Goal: Information Seeking & Learning: Learn about a topic

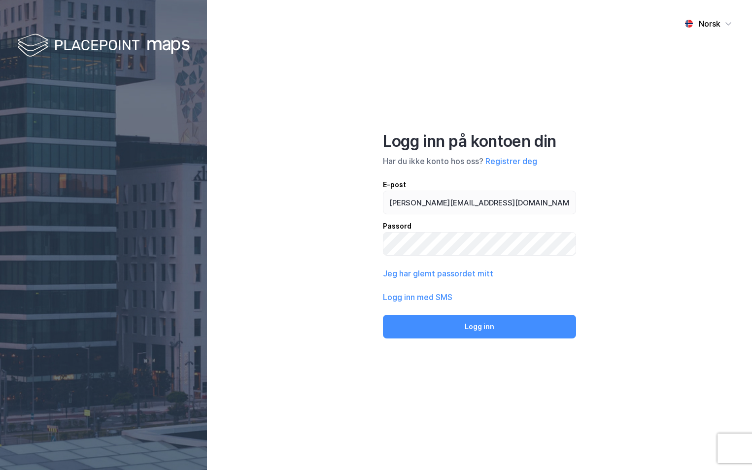
type input "[PERSON_NAME][EMAIL_ADDRESS][DOMAIN_NAME]"
click at [383, 315] on button "Logg inn" at bounding box center [479, 327] width 193 height 24
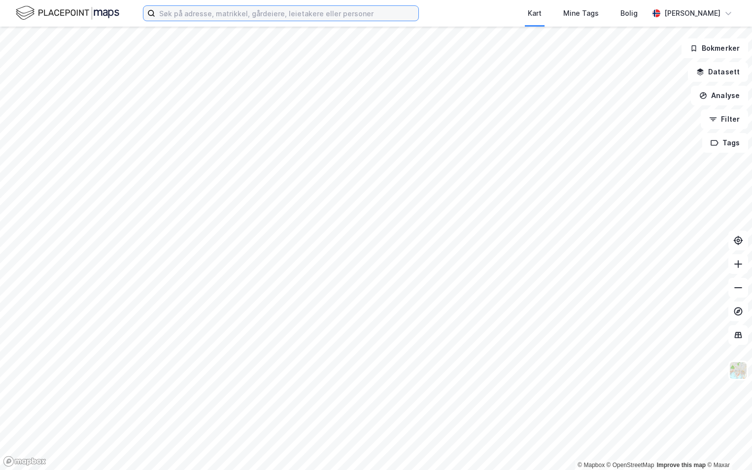
click at [218, 16] on input at bounding box center [286, 13] width 263 height 15
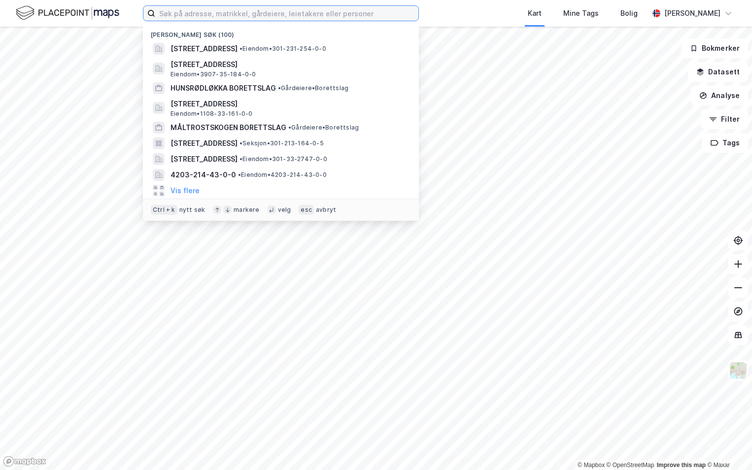
paste input "4601-160/797/0/0"
type input "4601-160/797/0/0"
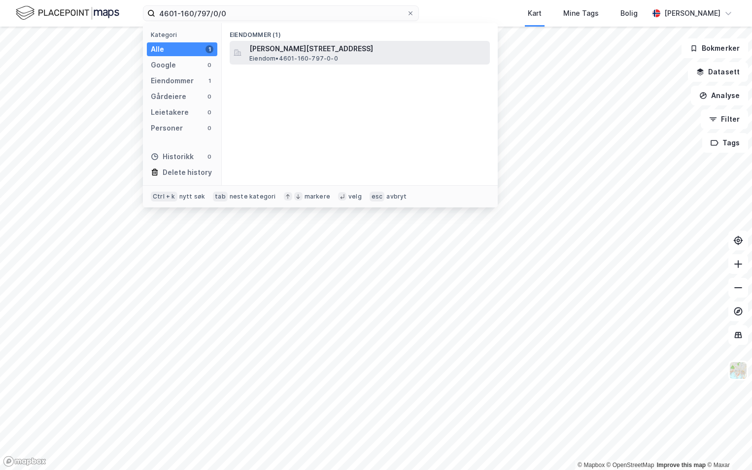
click at [285, 46] on span "[PERSON_NAME][STREET_ADDRESS]" at bounding box center [367, 49] width 236 height 12
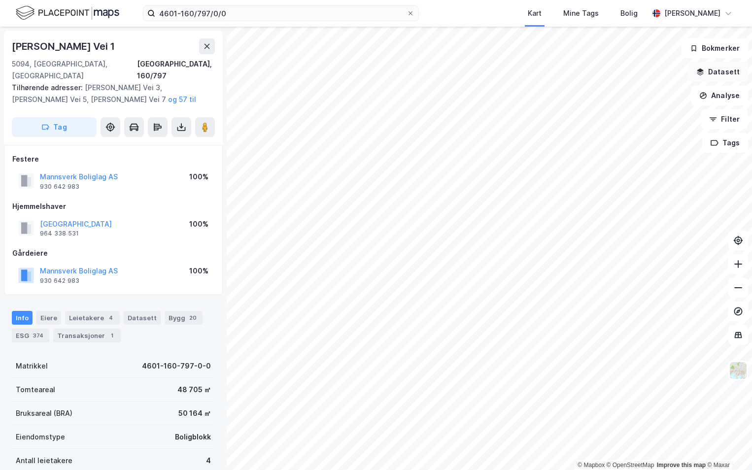
click at [713, 69] on button "Datasett" at bounding box center [718, 72] width 60 height 20
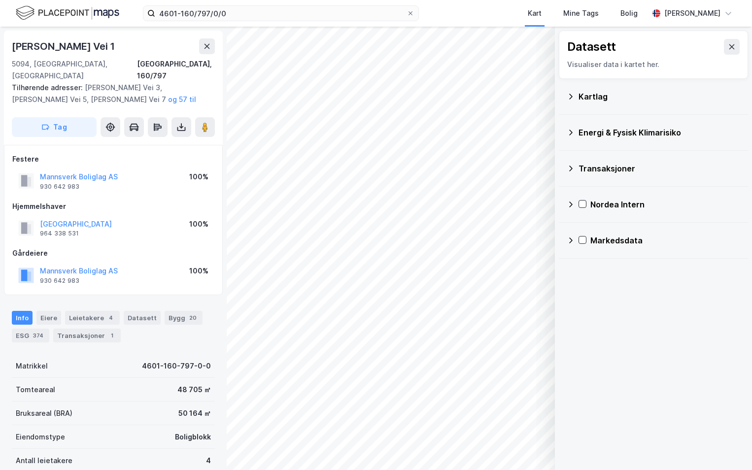
click at [589, 100] on div "Kartlag" at bounding box center [659, 97] width 162 height 12
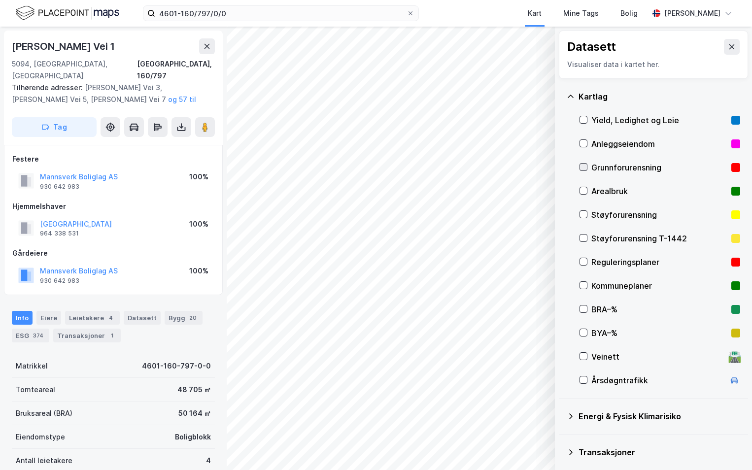
click at [584, 166] on icon at bounding box center [583, 167] width 7 height 7
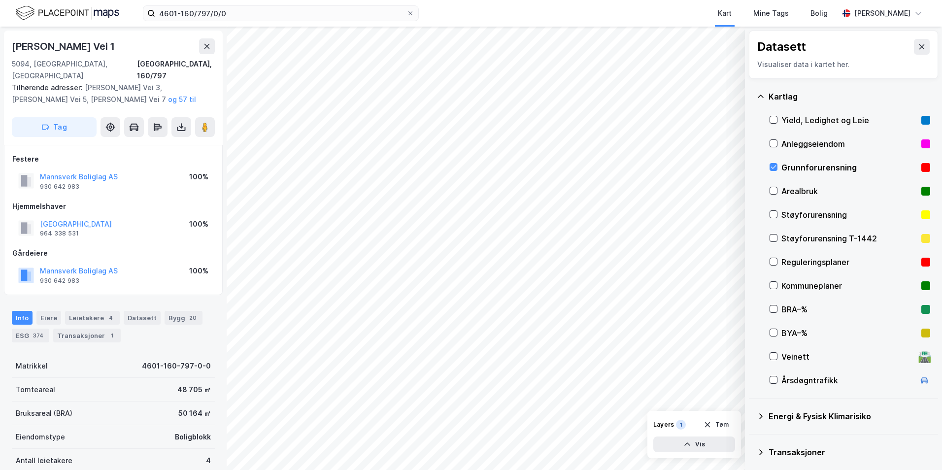
scroll to position [76, 0]
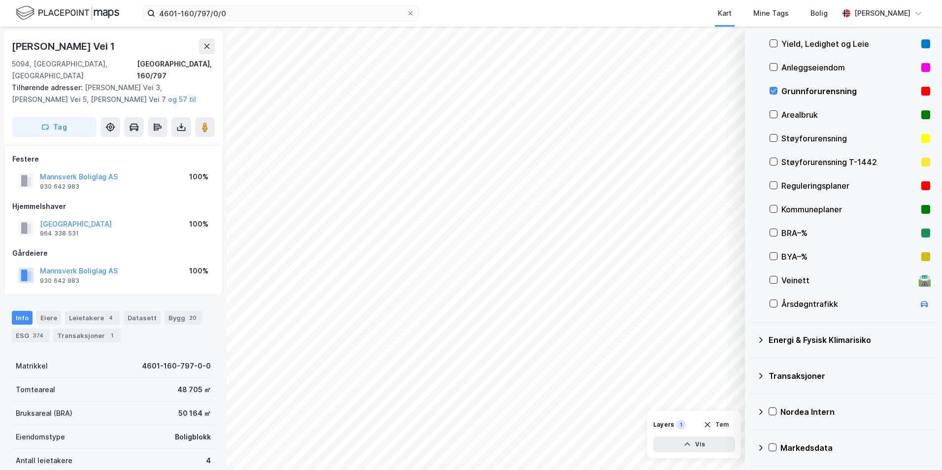
click at [751, 338] on icon at bounding box center [761, 340] width 8 height 8
click at [751, 362] on icon at bounding box center [785, 363] width 7 height 7
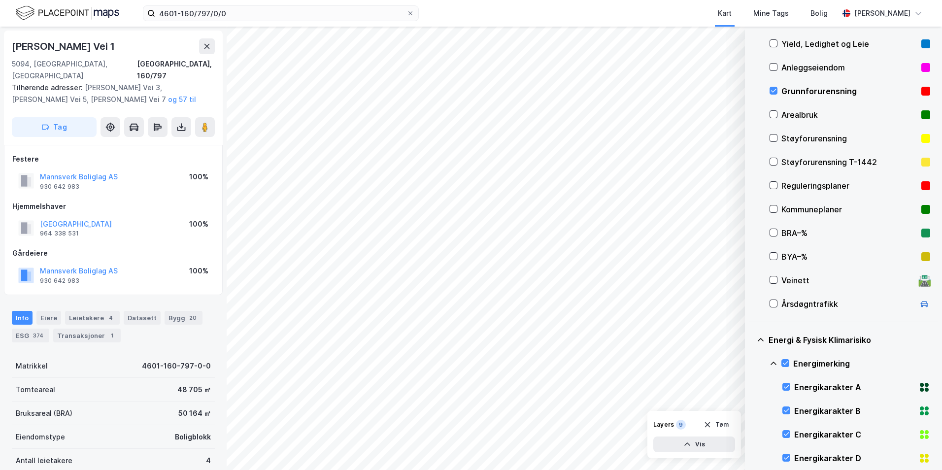
click at [751, 360] on icon at bounding box center [773, 364] width 8 height 8
click at [751, 410] on icon at bounding box center [785, 410] width 7 height 7
click at [751, 409] on icon at bounding box center [773, 411] width 8 height 8
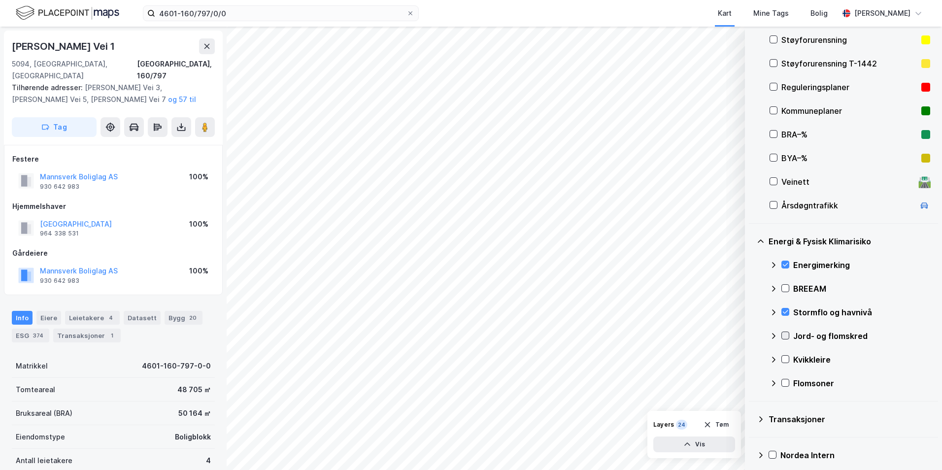
click at [751, 335] on icon at bounding box center [785, 335] width 7 height 7
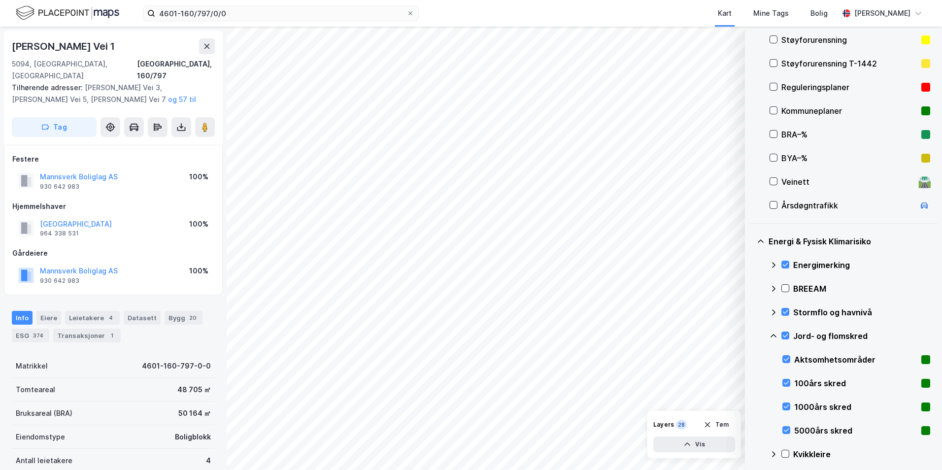
click at [751, 335] on icon at bounding box center [773, 335] width 6 height 3
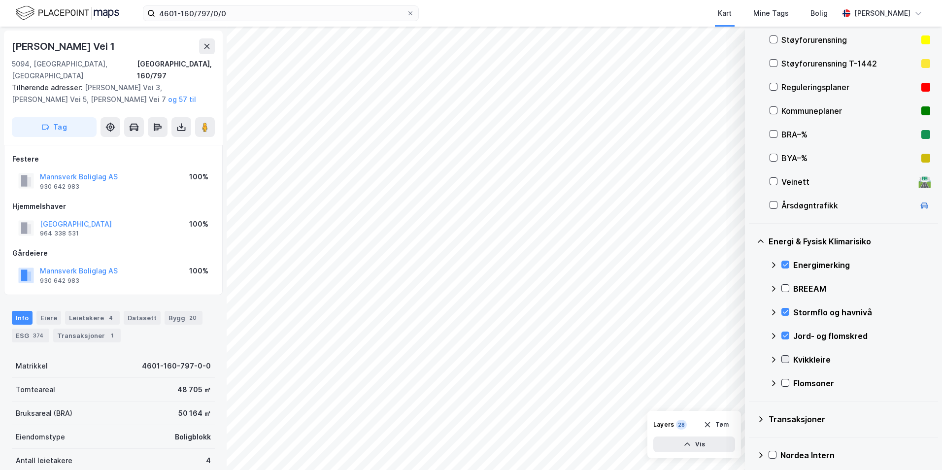
click at [751, 357] on icon at bounding box center [785, 359] width 7 height 7
click at [751, 359] on icon at bounding box center [773, 359] width 6 height 3
click at [751, 380] on icon at bounding box center [785, 382] width 7 height 7
click at [751, 382] on icon at bounding box center [773, 382] width 6 height 3
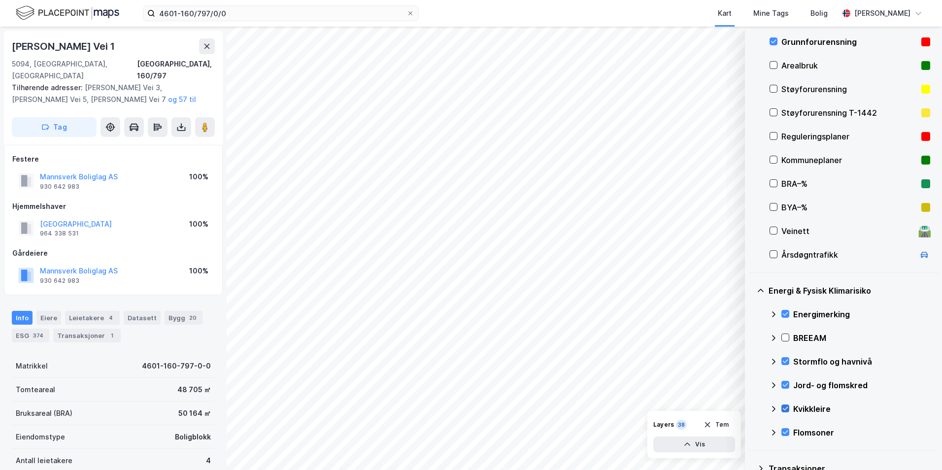
click at [751, 409] on icon at bounding box center [785, 408] width 7 height 7
click at [751, 408] on icon at bounding box center [773, 408] width 6 height 3
click at [233, 16] on input "4601-160/797/0/0" at bounding box center [280, 13] width 251 height 15
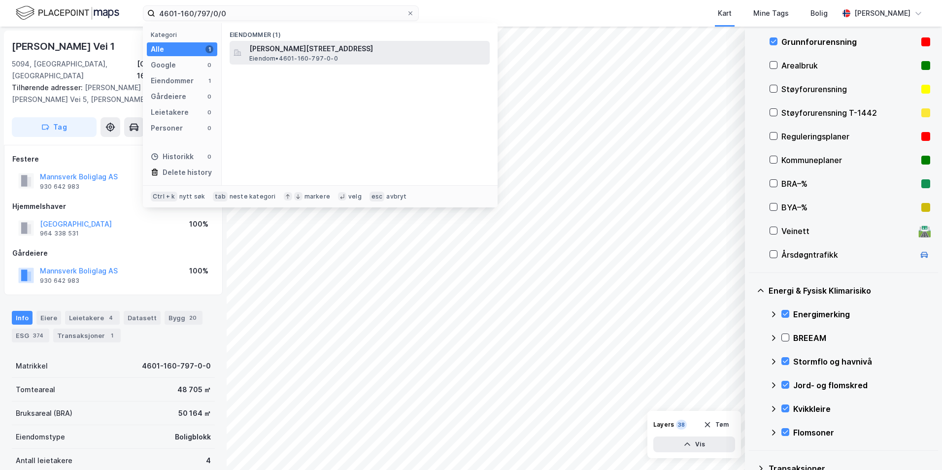
click at [274, 48] on span "[PERSON_NAME][STREET_ADDRESS]" at bounding box center [367, 49] width 236 height 12
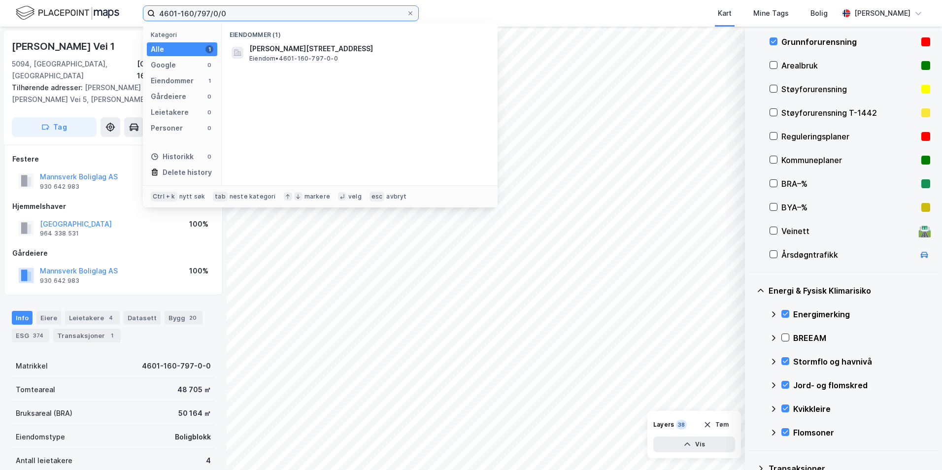
drag, startPoint x: 236, startPoint y: 16, endPoint x: 141, endPoint y: 10, distance: 95.2
click at [141, 10] on div "4601-160/797/0/0 Kategori Alle 1 Google 0 Eiendommer 1 Gårdeiere 0 Leietakere 0…" at bounding box center [471, 13] width 942 height 27
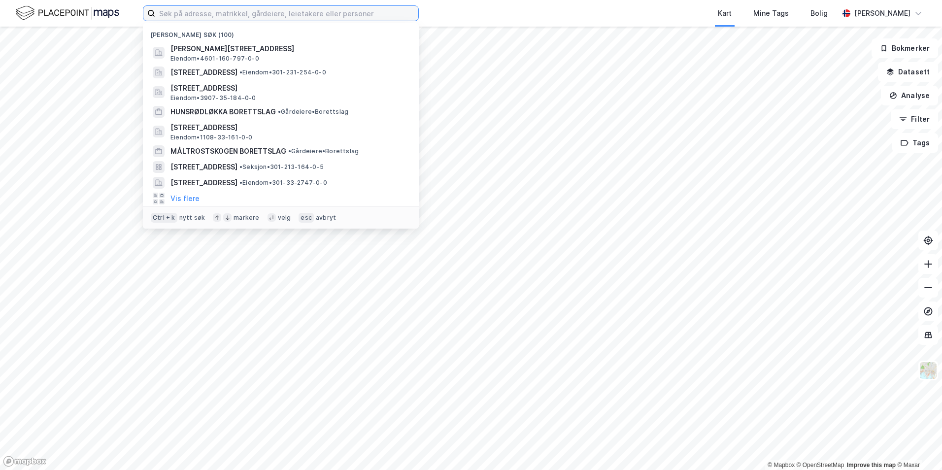
click at [211, 12] on input at bounding box center [286, 13] width 263 height 15
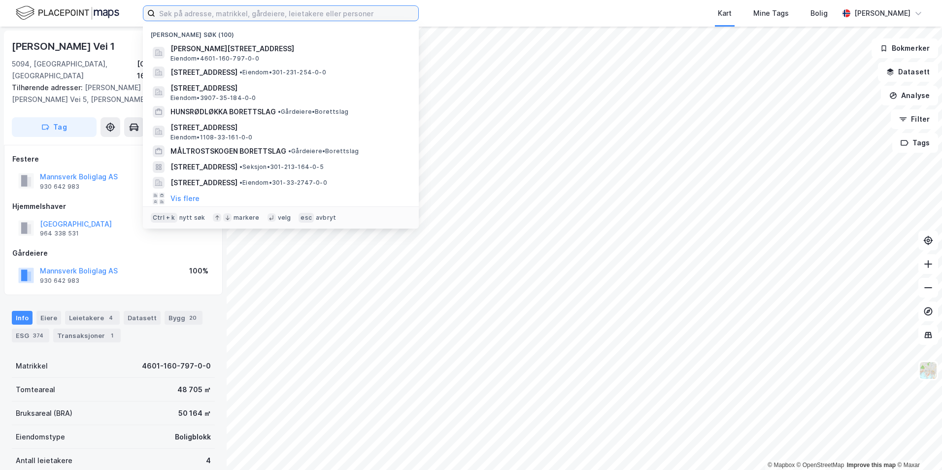
paste input "4601-160/797/0/0"
type input "4601-160/797/0/0"
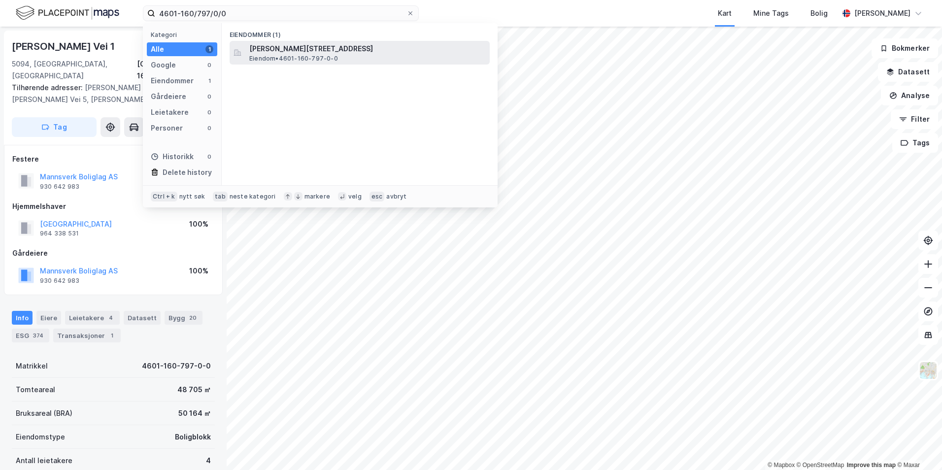
click at [288, 48] on span "[PERSON_NAME][STREET_ADDRESS]" at bounding box center [367, 49] width 236 height 12
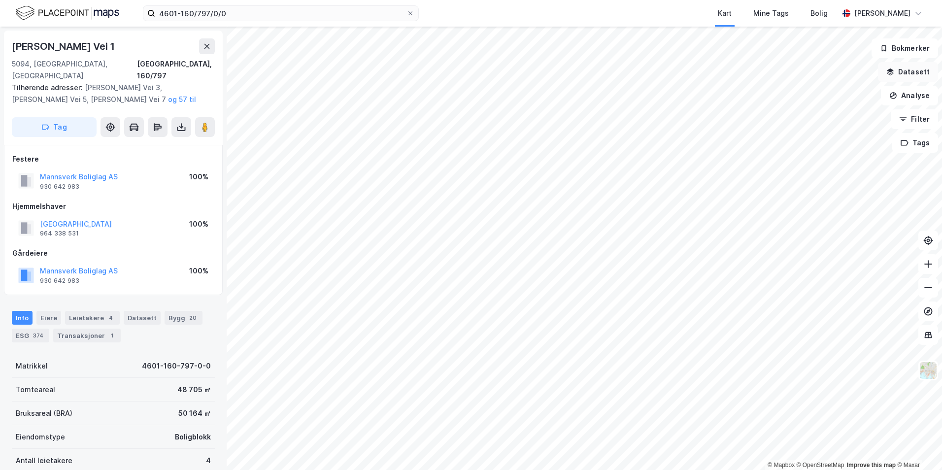
click at [894, 74] on icon "button" at bounding box center [890, 72] width 8 height 8
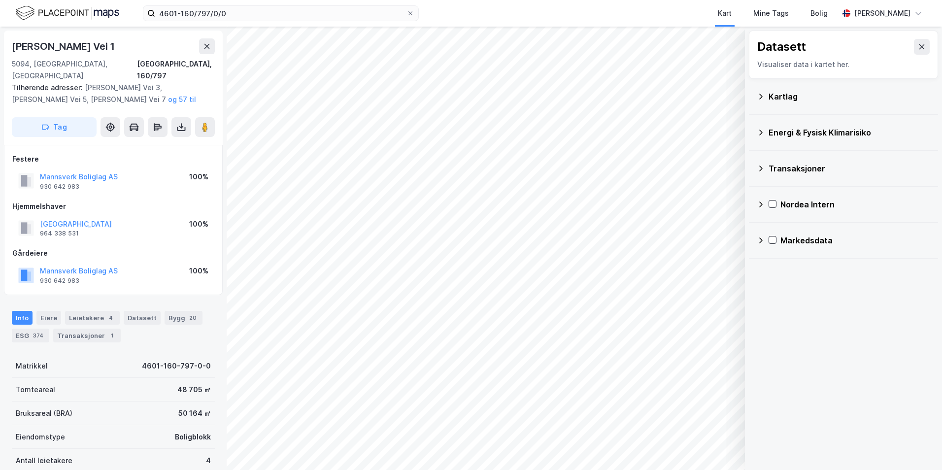
click at [764, 132] on icon at bounding box center [761, 133] width 8 height 8
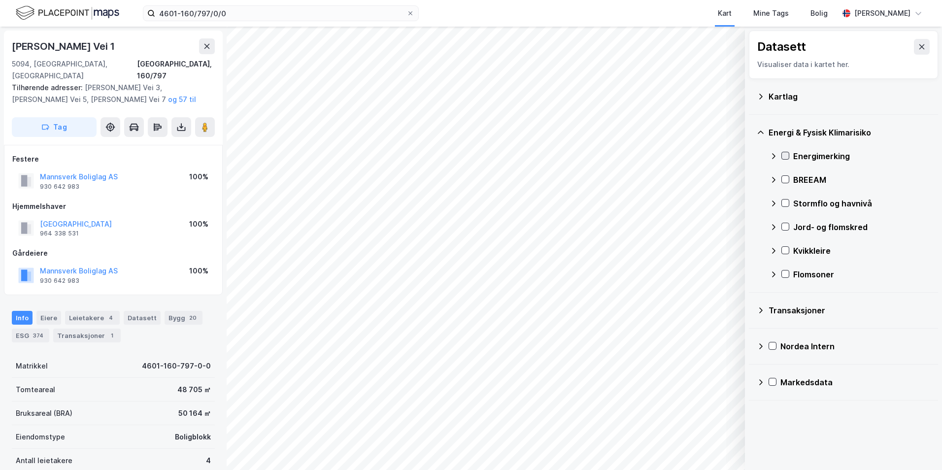
click at [785, 154] on icon at bounding box center [785, 155] width 7 height 7
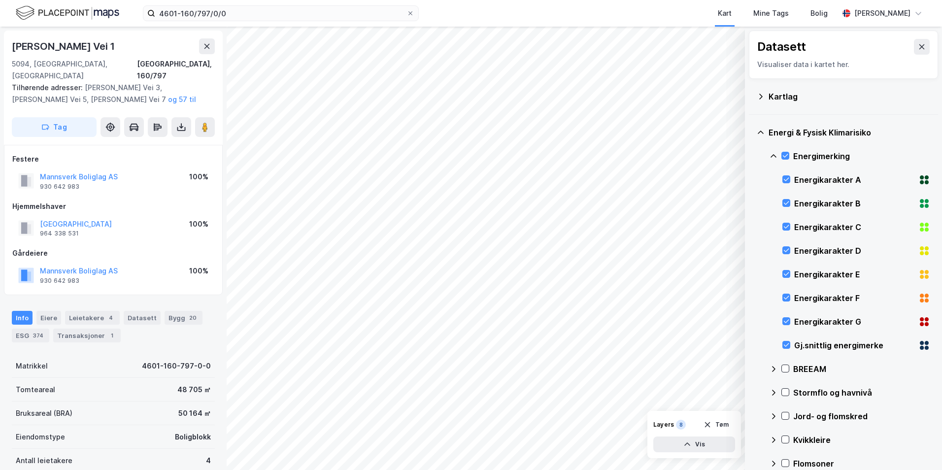
click at [756, 97] on div "Kartlag" at bounding box center [843, 97] width 189 height 36
click at [759, 98] on icon at bounding box center [761, 97] width 8 height 8
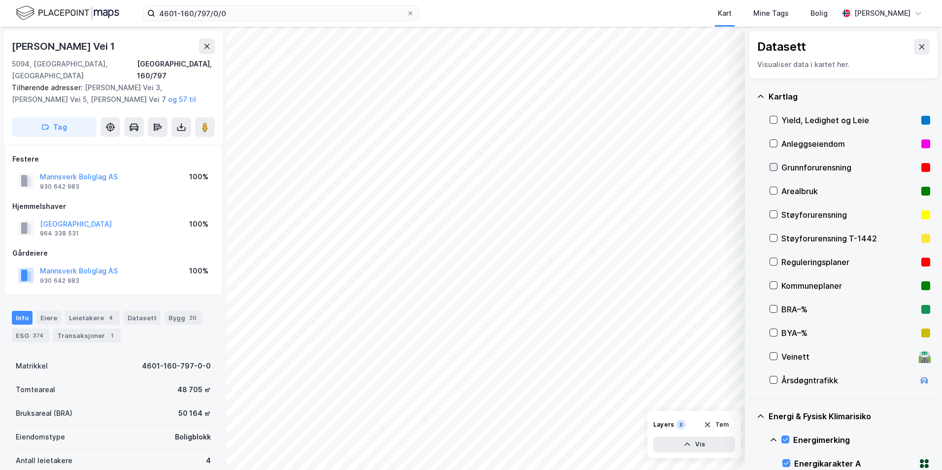
click at [776, 167] on icon at bounding box center [773, 167] width 7 height 7
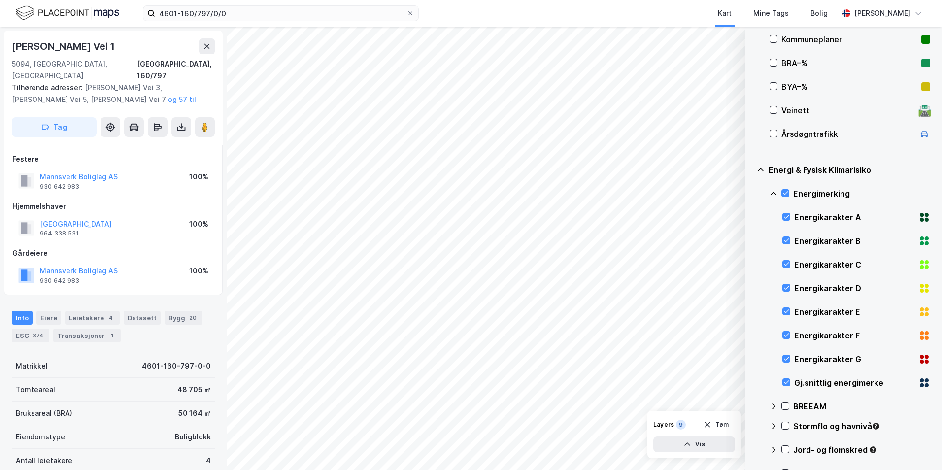
click at [772, 191] on icon at bounding box center [773, 194] width 8 height 8
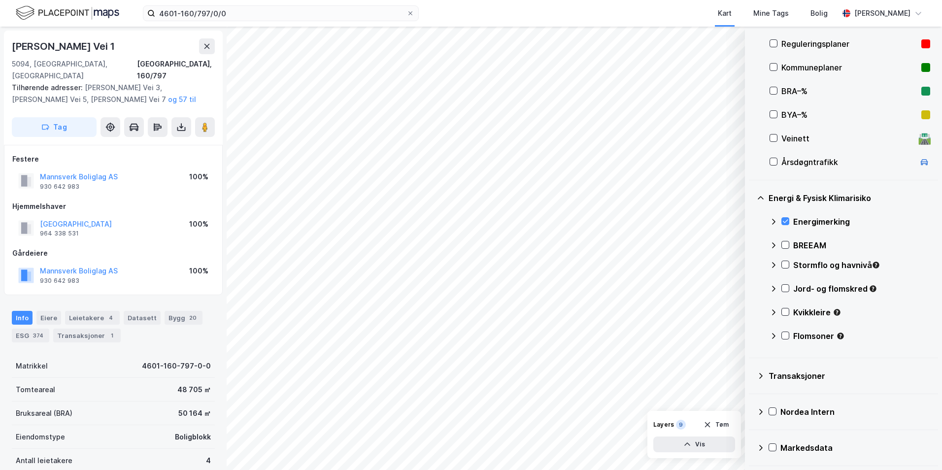
scroll to position [218, 0]
click at [785, 265] on icon at bounding box center [785, 264] width 7 height 7
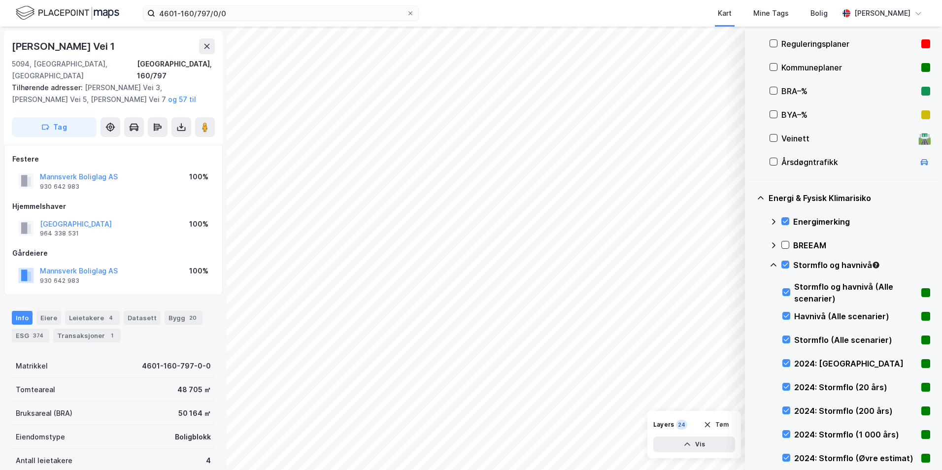
scroll to position [246, 0]
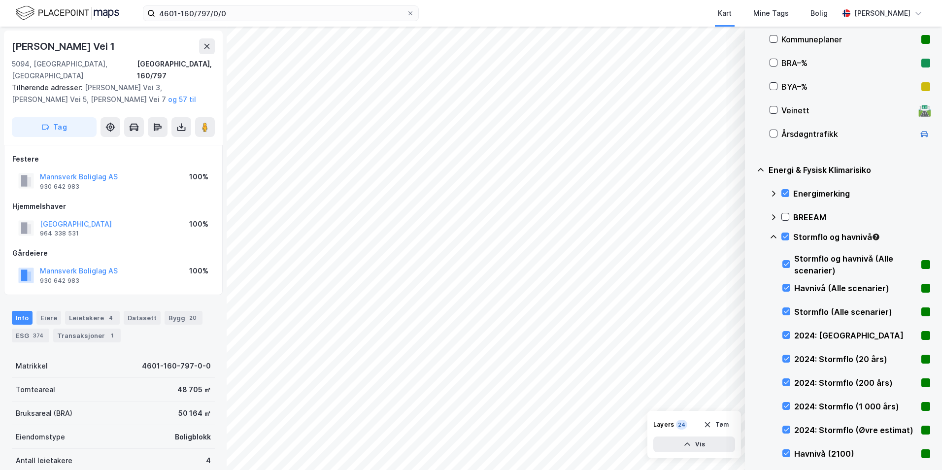
click at [772, 237] on icon at bounding box center [773, 236] width 6 height 3
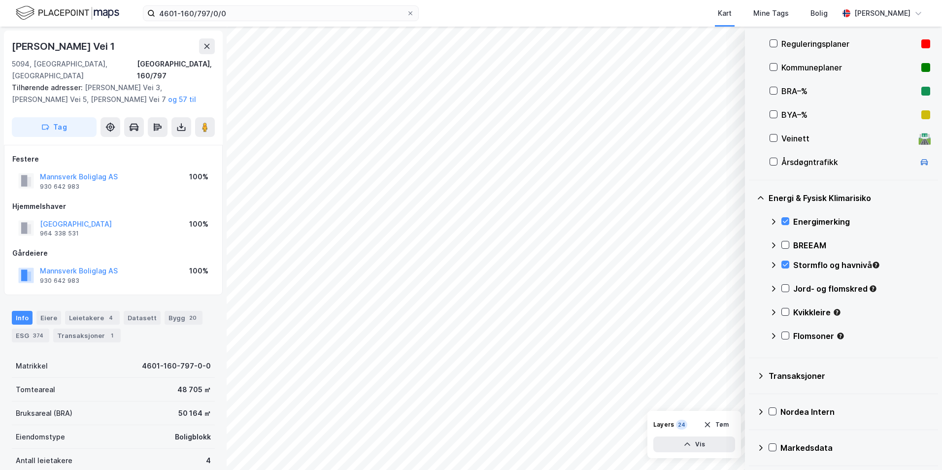
scroll to position [218, 0]
click at [784, 287] on icon at bounding box center [785, 288] width 7 height 7
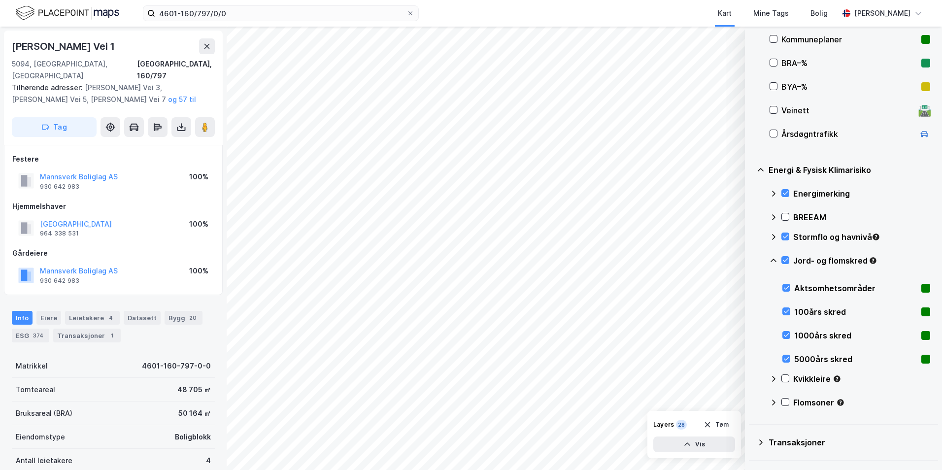
click at [773, 259] on icon at bounding box center [773, 261] width 8 height 8
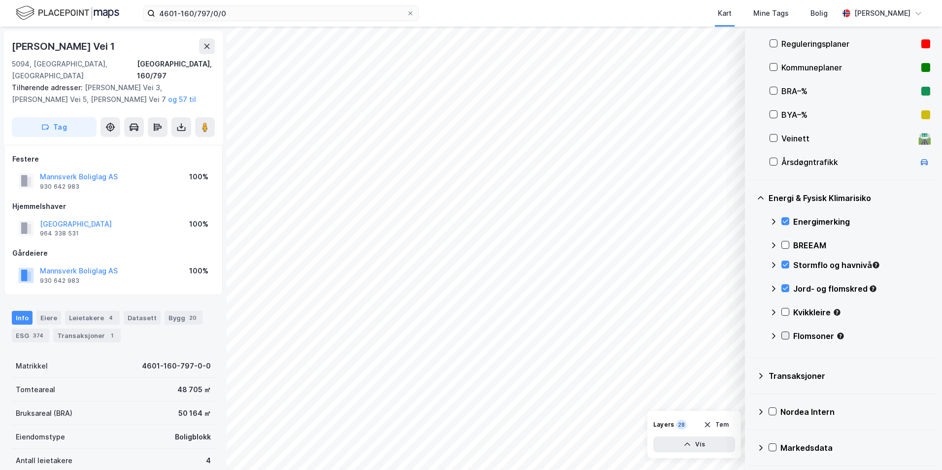
click at [785, 333] on icon at bounding box center [785, 335] width 7 height 7
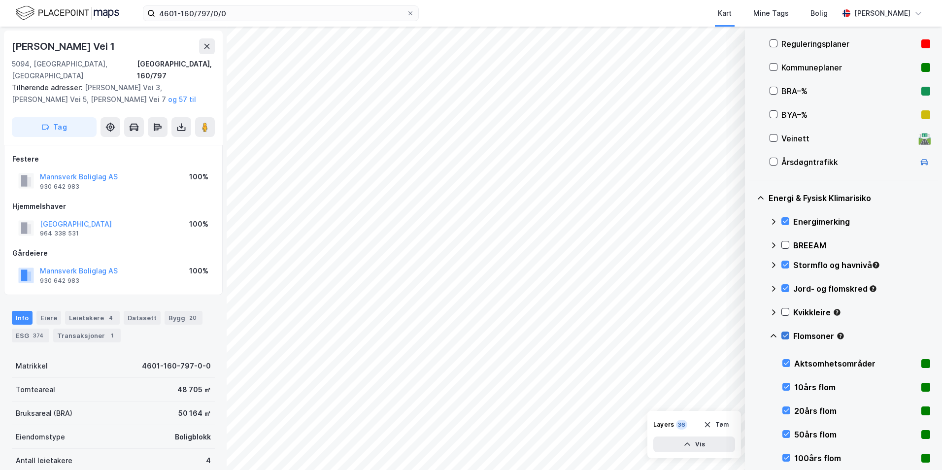
scroll to position [246, 0]
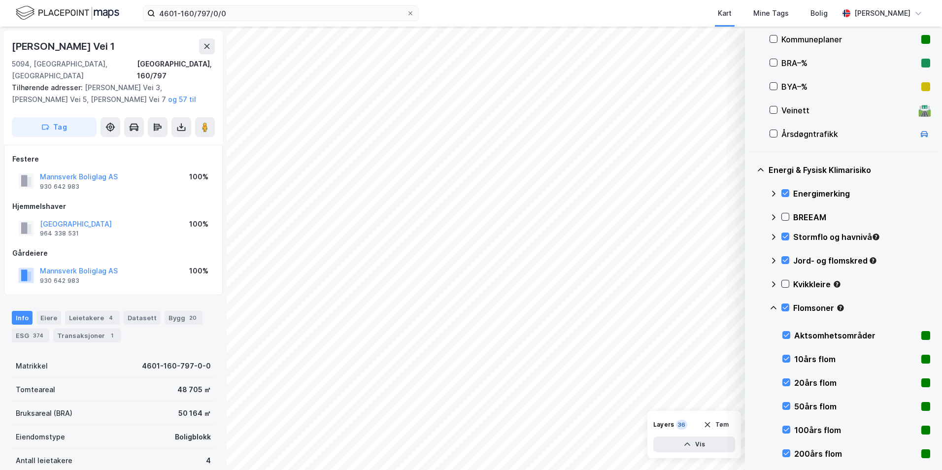
click at [774, 305] on icon at bounding box center [773, 308] width 8 height 8
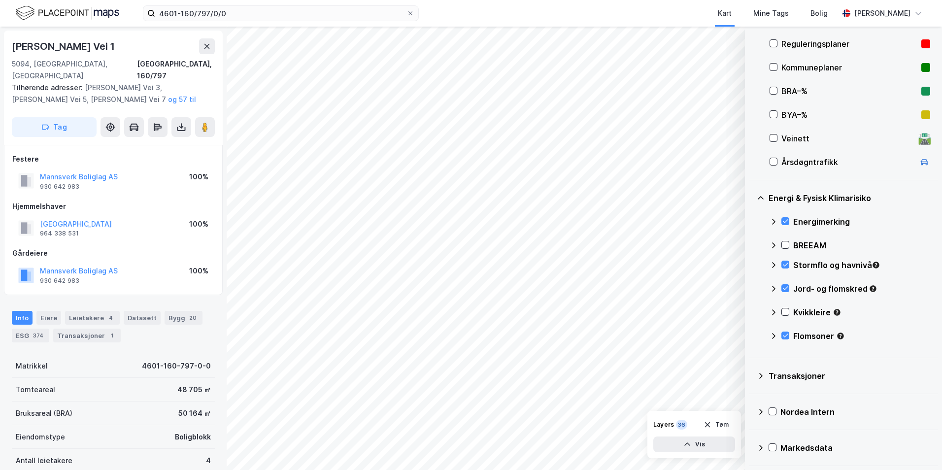
scroll to position [218, 0]
click at [784, 311] on icon at bounding box center [785, 311] width 7 height 7
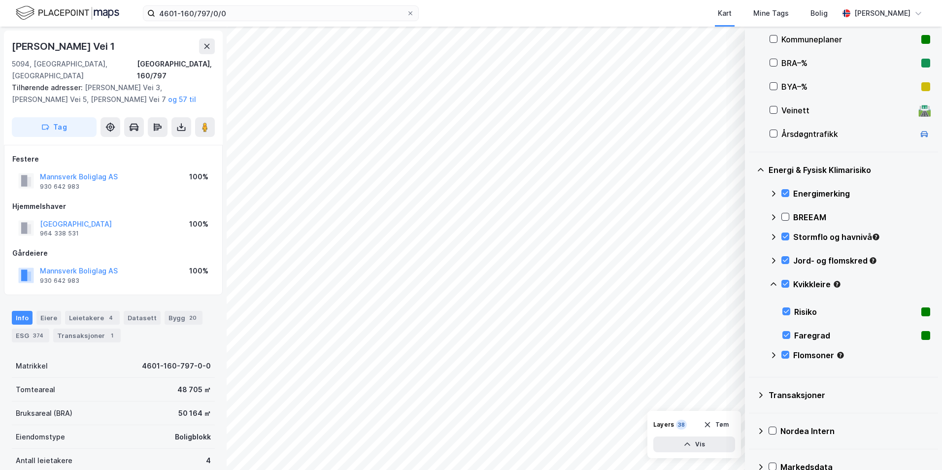
click at [774, 282] on icon at bounding box center [773, 284] width 8 height 8
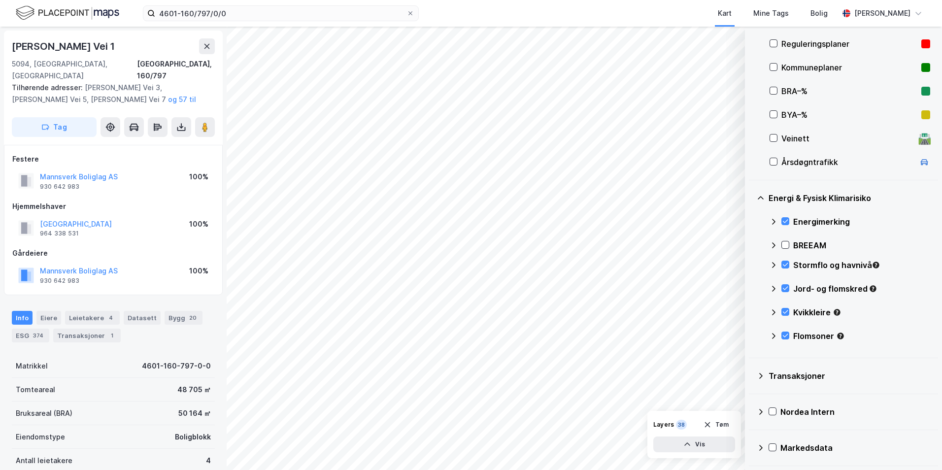
scroll to position [0, 0]
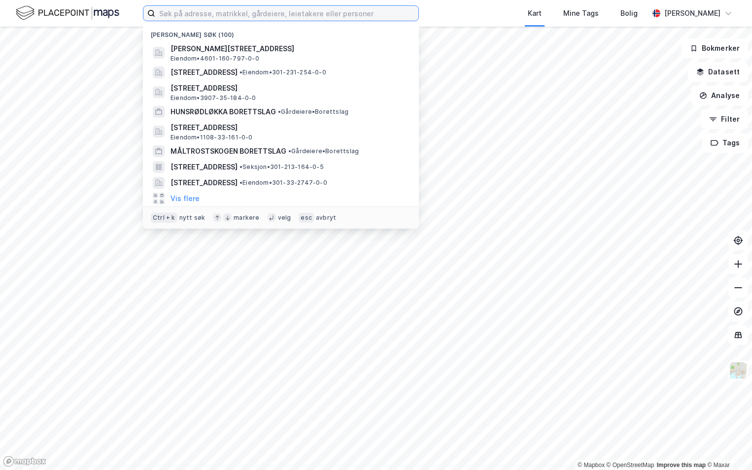
click at [177, 15] on input at bounding box center [286, 13] width 263 height 15
paste input "4601-160/797/0/0"
type input "4601-160/797/0/0"
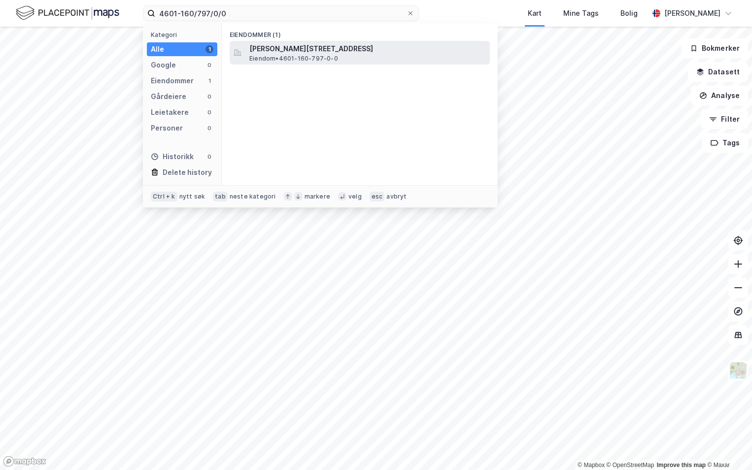
click at [280, 41] on div "Gerhard Grans vei 1, 5094, BERGEN, BERGEN Eiendom • 4601-160-797-0-0" at bounding box center [360, 53] width 260 height 24
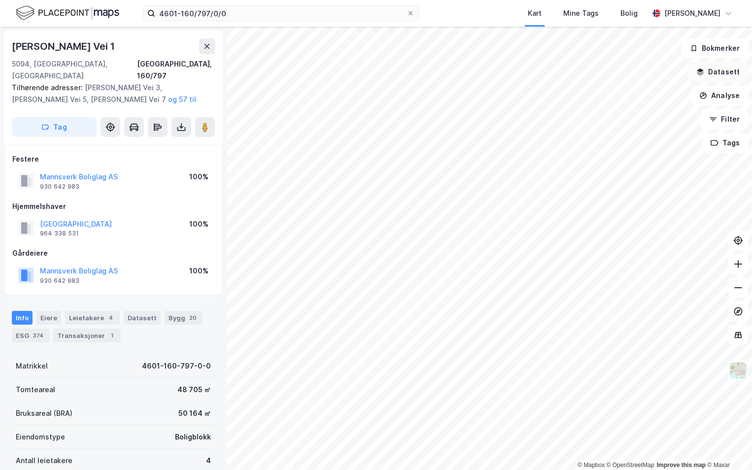
click at [710, 72] on button "Datasett" at bounding box center [718, 72] width 60 height 20
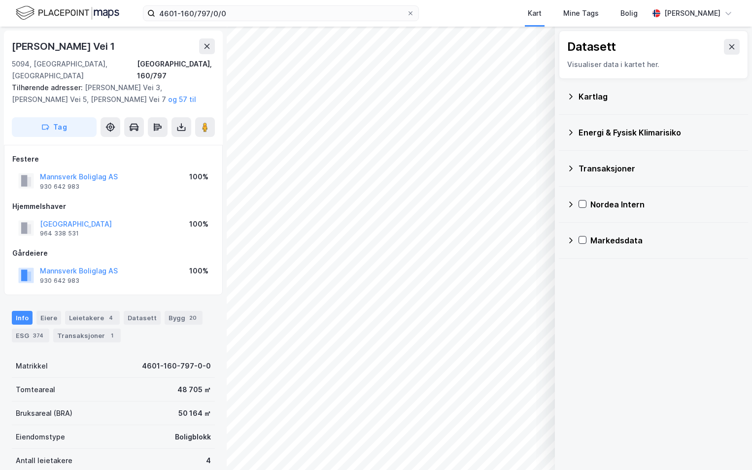
click at [590, 100] on div "Kartlag" at bounding box center [659, 97] width 162 height 12
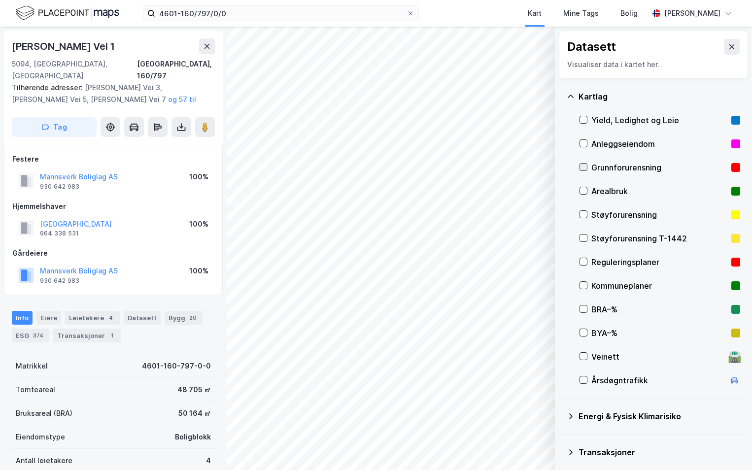
click at [581, 165] on icon at bounding box center [583, 167] width 7 height 7
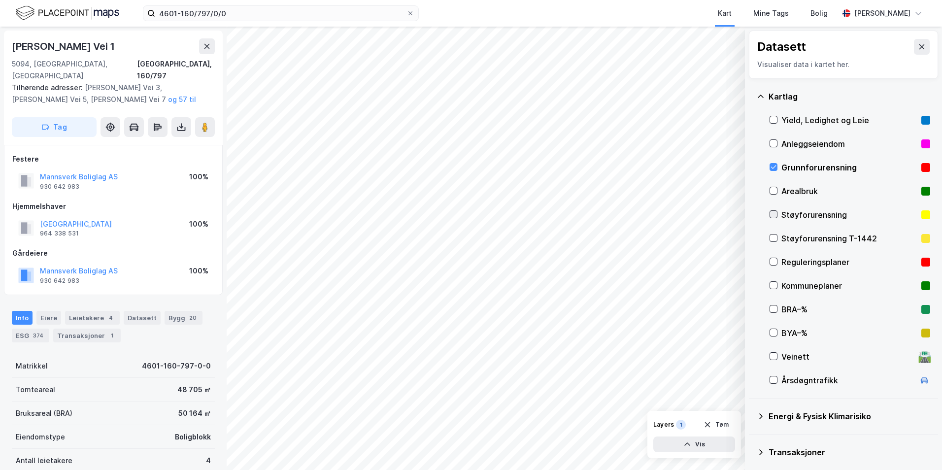
click at [751, 213] on icon at bounding box center [773, 214] width 5 height 3
click at [751, 212] on icon at bounding box center [773, 214] width 7 height 7
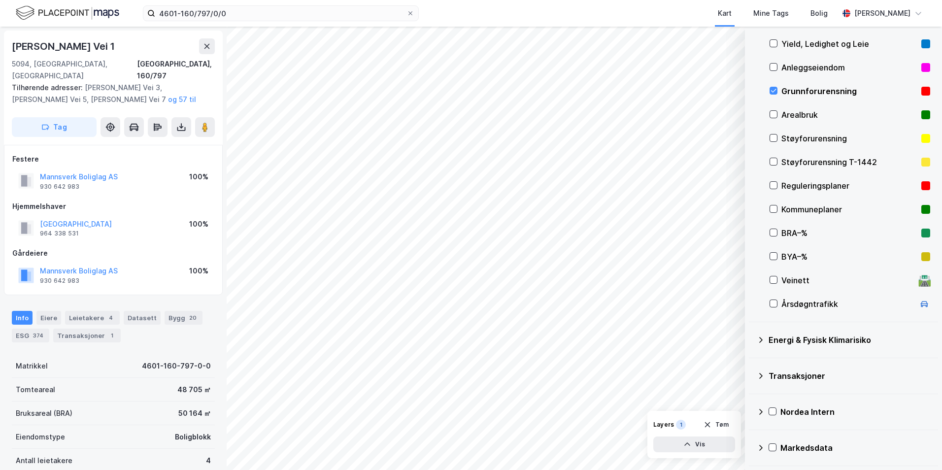
click at [751, 341] on icon at bounding box center [761, 340] width 8 height 8
click at [751, 364] on icon at bounding box center [785, 363] width 7 height 7
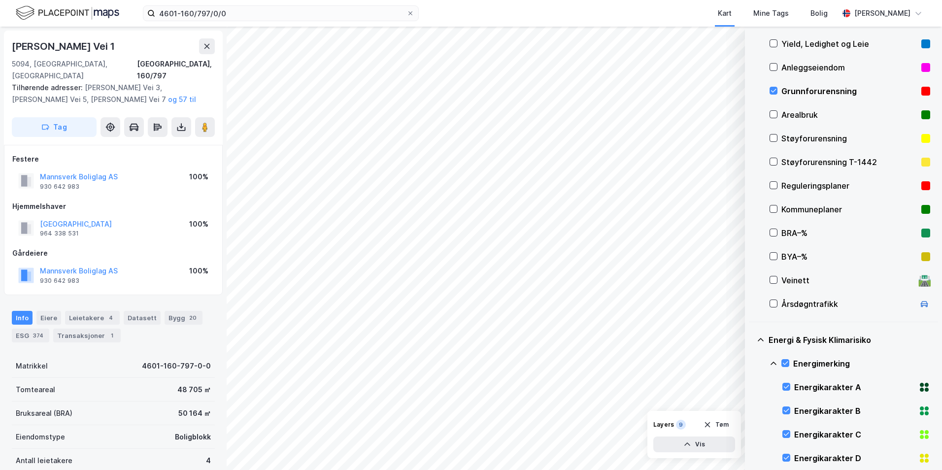
click at [751, 362] on icon at bounding box center [773, 364] width 8 height 8
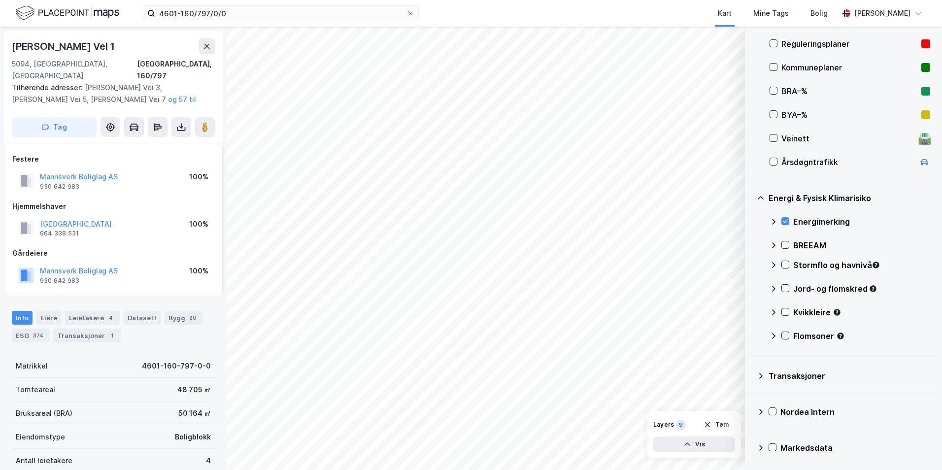
click at [751, 333] on icon at bounding box center [785, 335] width 7 height 7
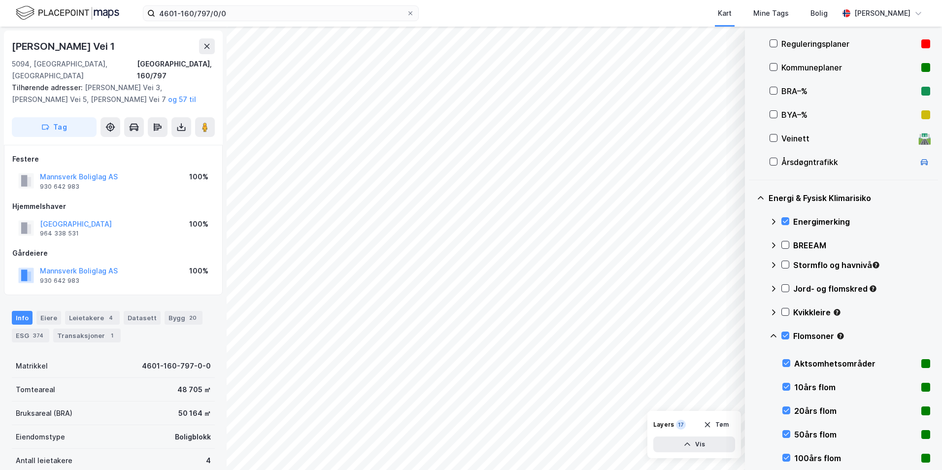
scroll to position [267, 0]
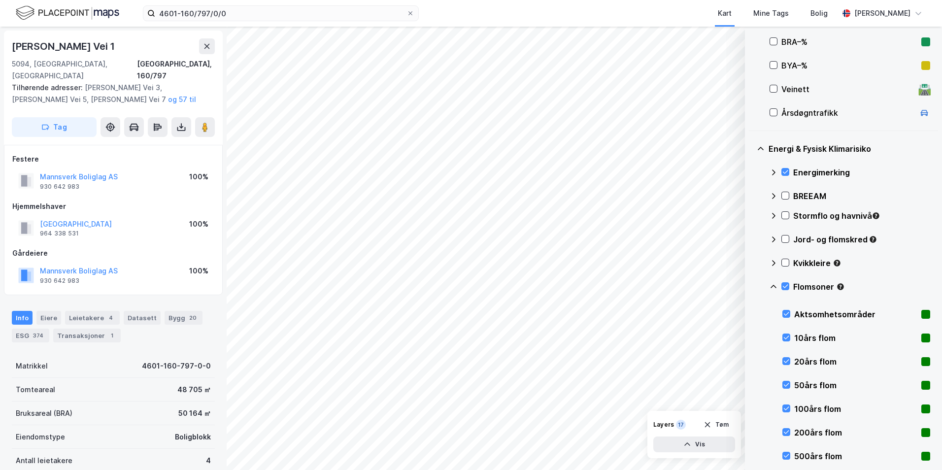
click at [751, 287] on icon at bounding box center [773, 287] width 8 height 8
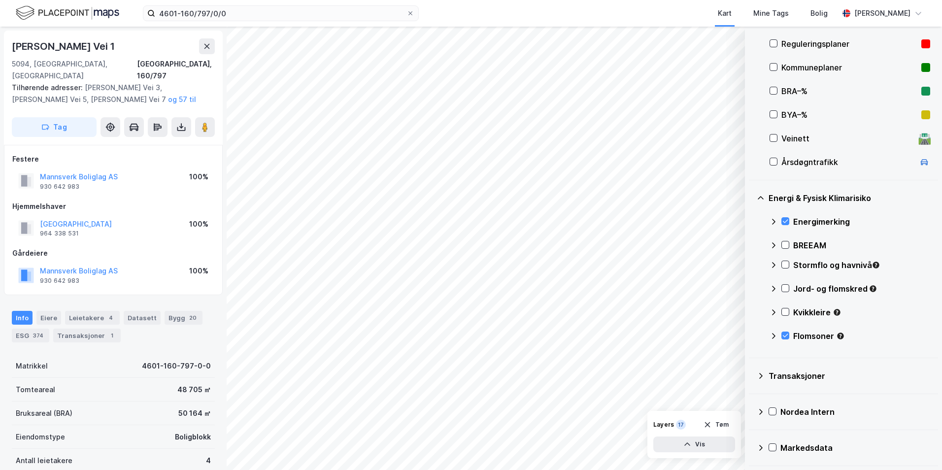
scroll to position [218, 0]
click at [751, 287] on icon at bounding box center [785, 288] width 7 height 7
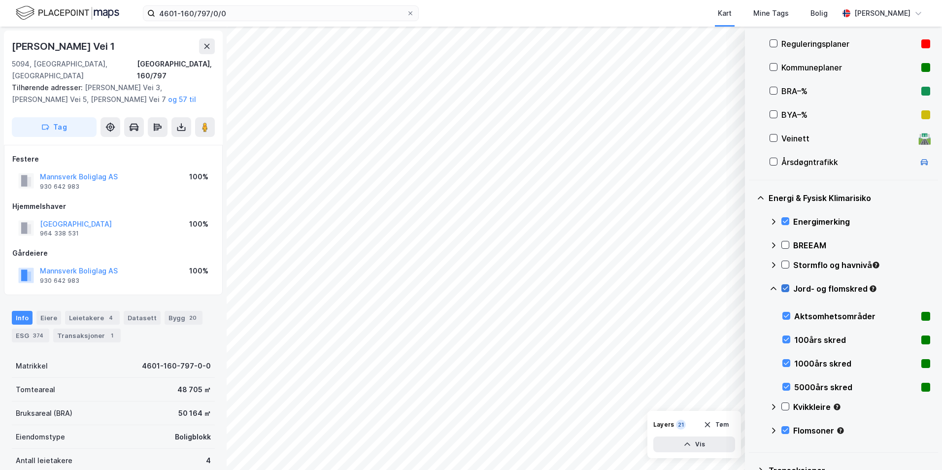
scroll to position [267, 0]
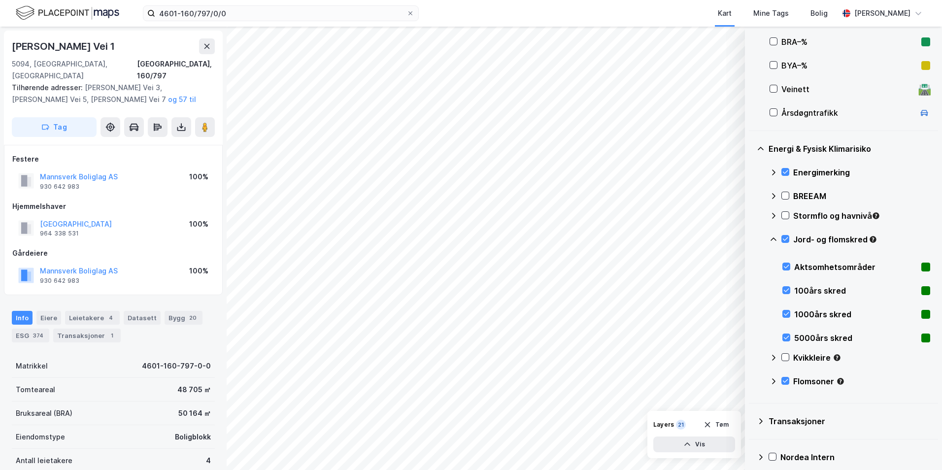
click at [751, 239] on icon at bounding box center [773, 238] width 6 height 3
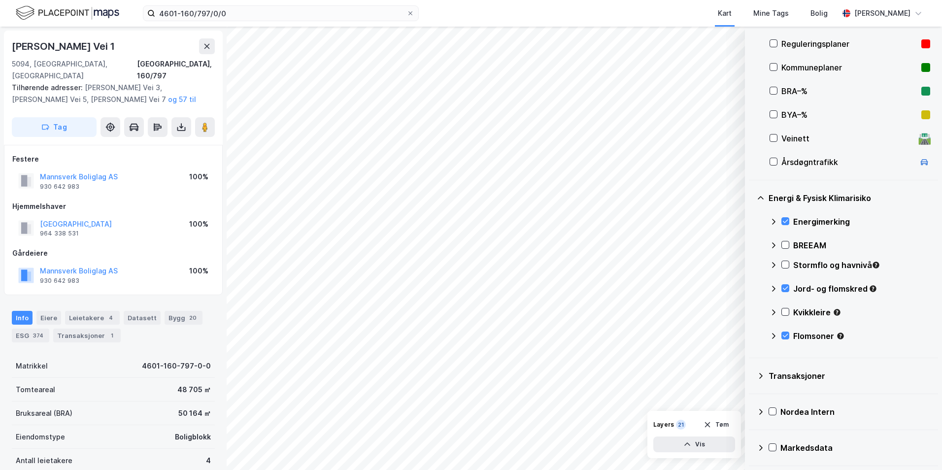
scroll to position [218, 0]
click at [751, 311] on icon at bounding box center [785, 311] width 5 height 3
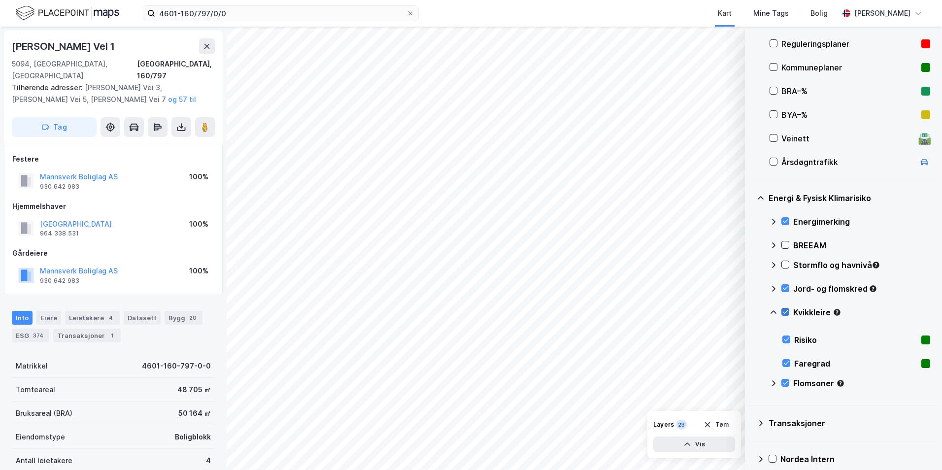
scroll to position [266, 0]
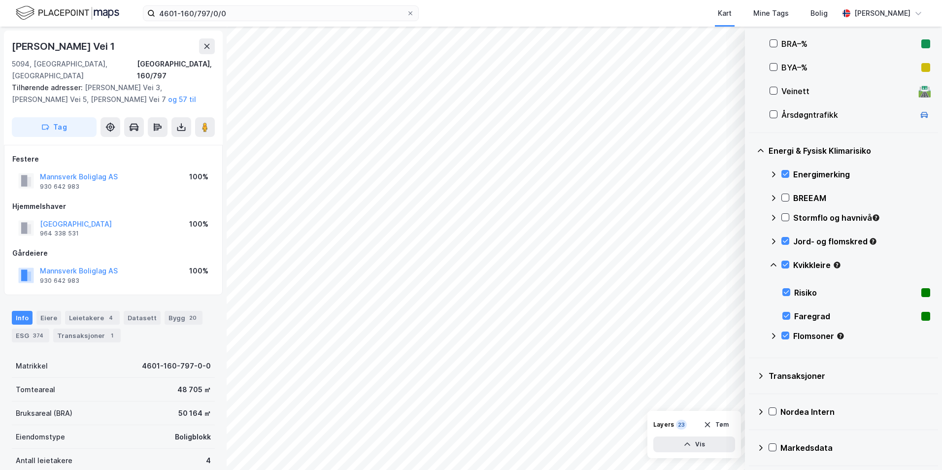
click at [751, 263] on icon at bounding box center [773, 265] width 8 height 8
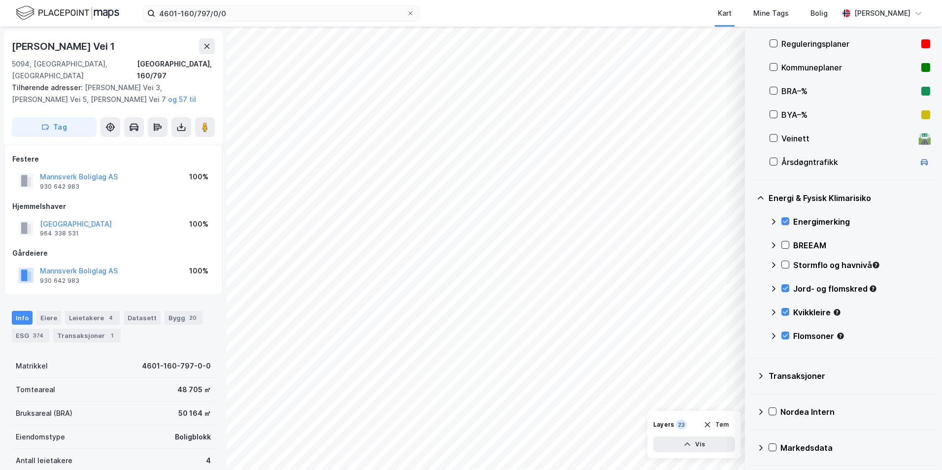
scroll to position [218, 0]
click at [751, 264] on icon at bounding box center [785, 264] width 7 height 7
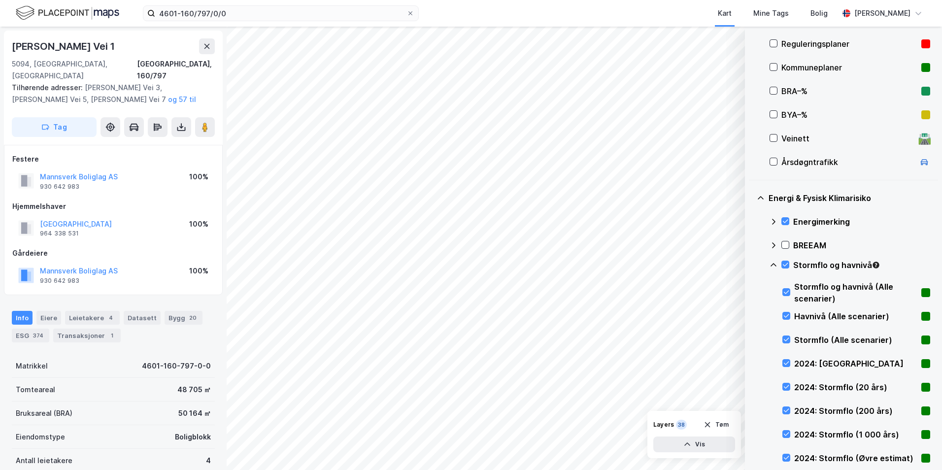
scroll to position [267, 0]
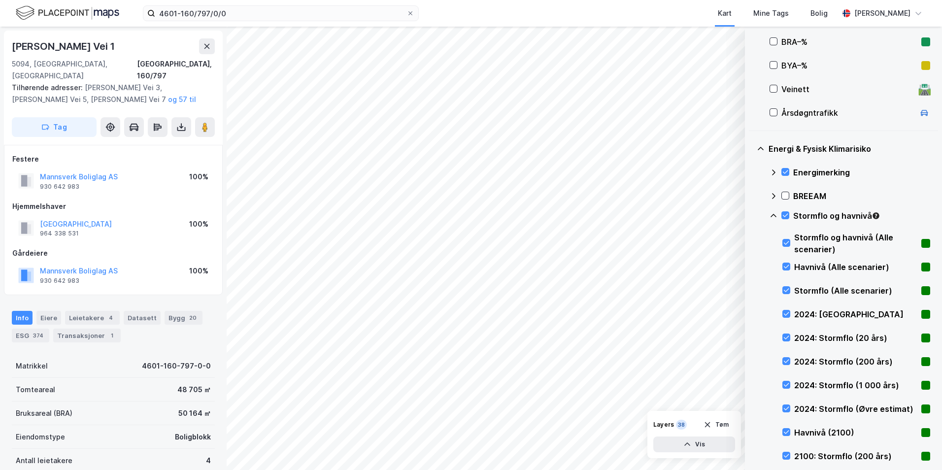
click at [751, 214] on icon at bounding box center [773, 216] width 8 height 8
